Goal: Find specific page/section: Find specific page/section

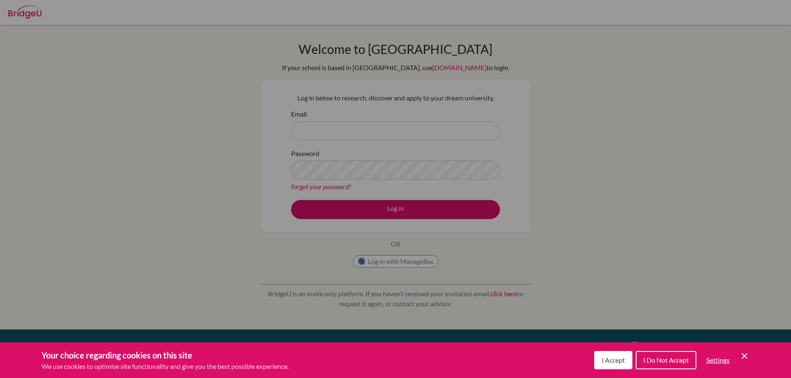
click at [622, 365] on button "I Accept" at bounding box center [613, 360] width 38 height 18
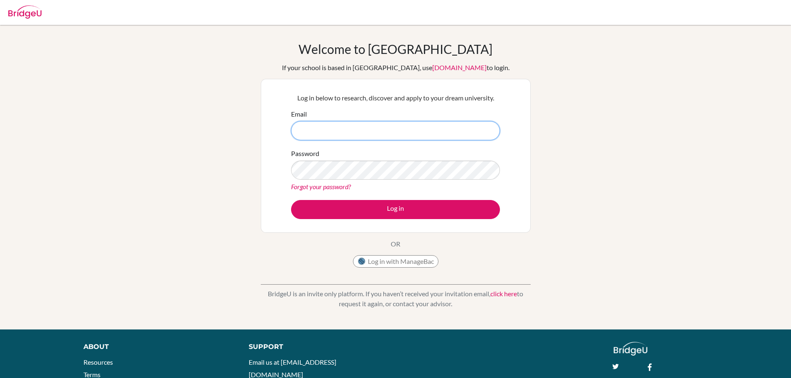
click at [341, 133] on input "Email" at bounding box center [395, 130] width 209 height 19
type input "anniecubbin@theabcis.com"
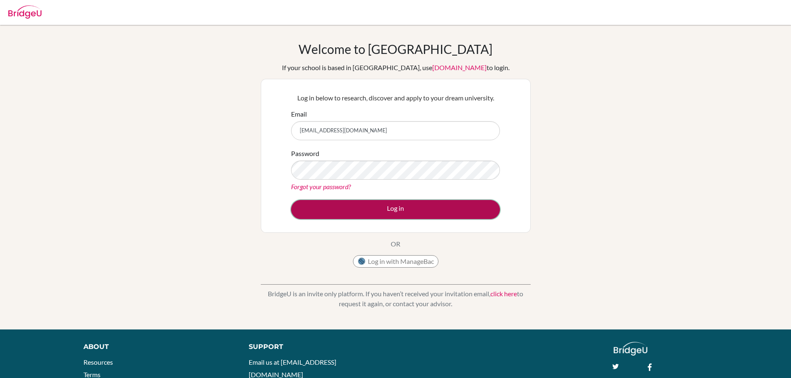
click at [393, 211] on button "Log in" at bounding box center [395, 209] width 209 height 19
